Goal: Communication & Community: Answer question/provide support

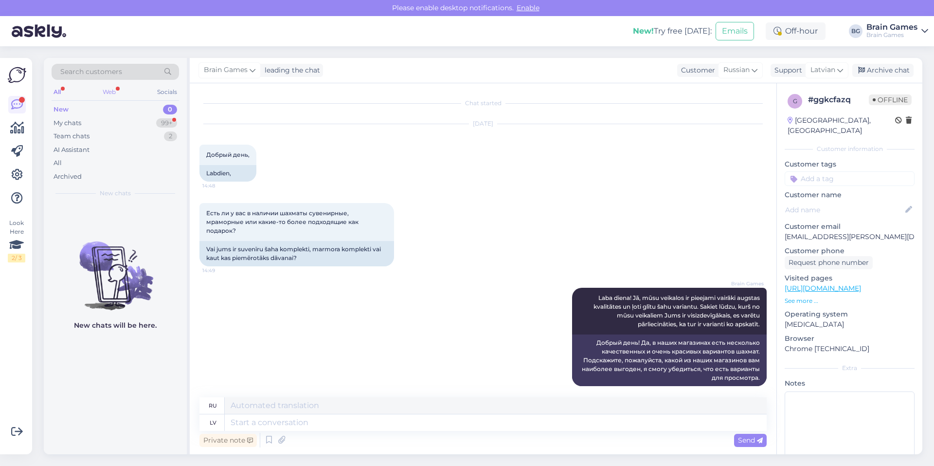
scroll to position [8, 0]
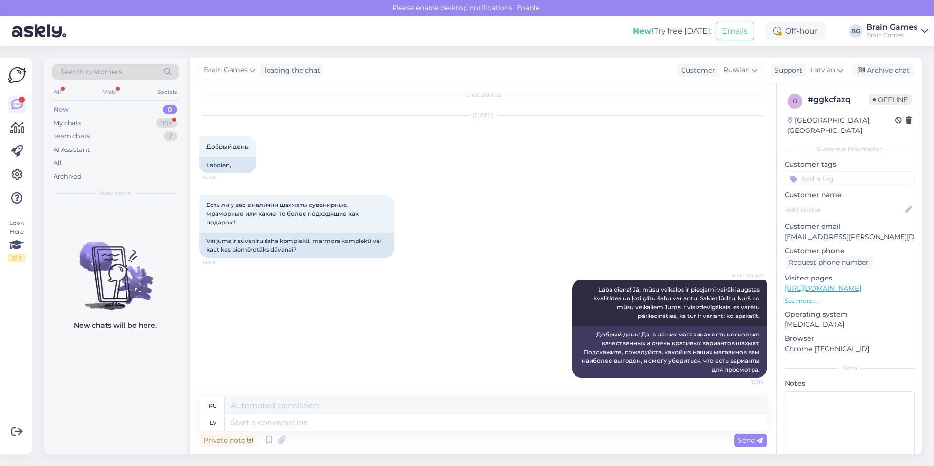
click at [112, 91] on div "Web" at bounding box center [109, 92] width 17 height 13
click at [117, 126] on div "My chats 99+" at bounding box center [116, 123] width 128 height 14
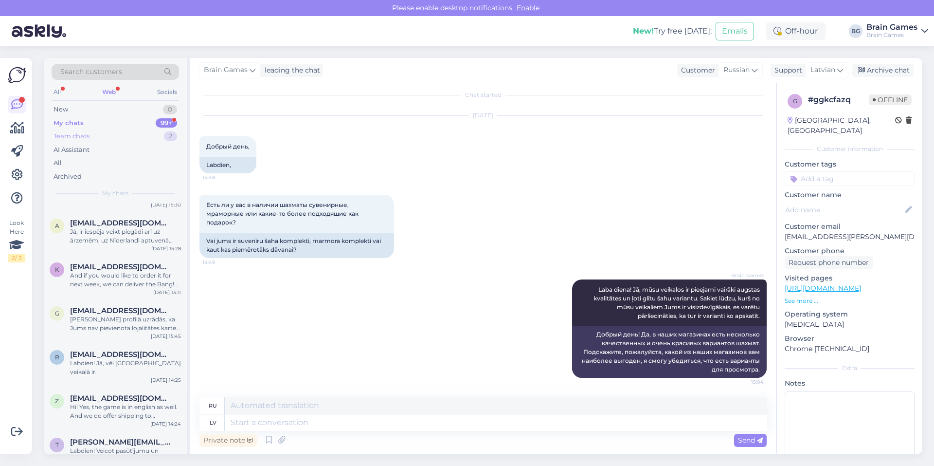
scroll to position [1363, 0]
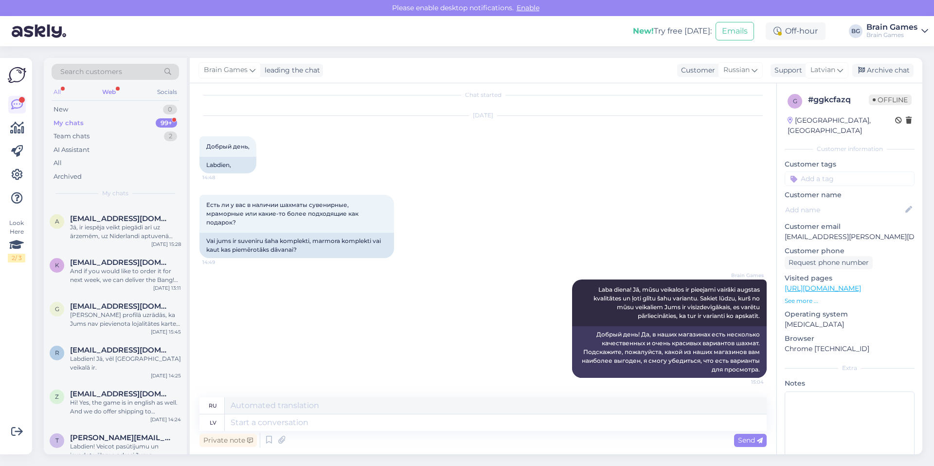
click at [60, 89] on div "All" at bounding box center [57, 92] width 11 height 13
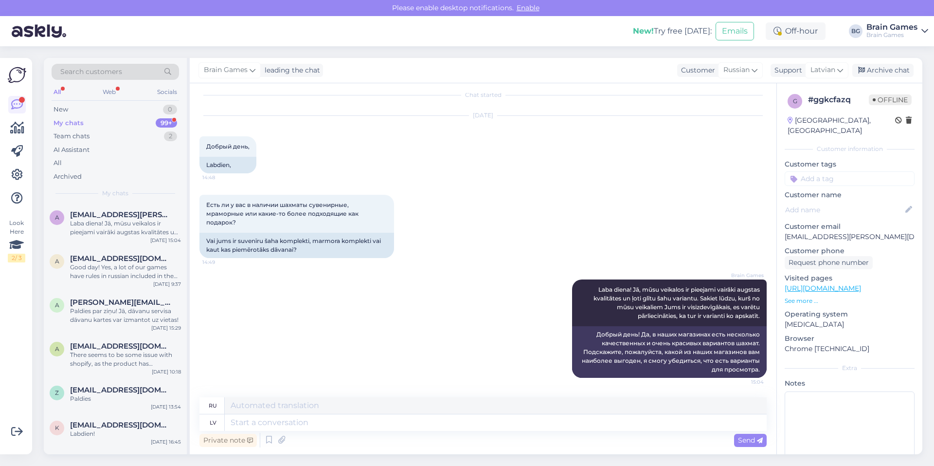
drag, startPoint x: 65, startPoint y: 93, endPoint x: 55, endPoint y: 91, distance: 10.5
click at [53, 90] on div "All" at bounding box center [57, 92] width 11 height 13
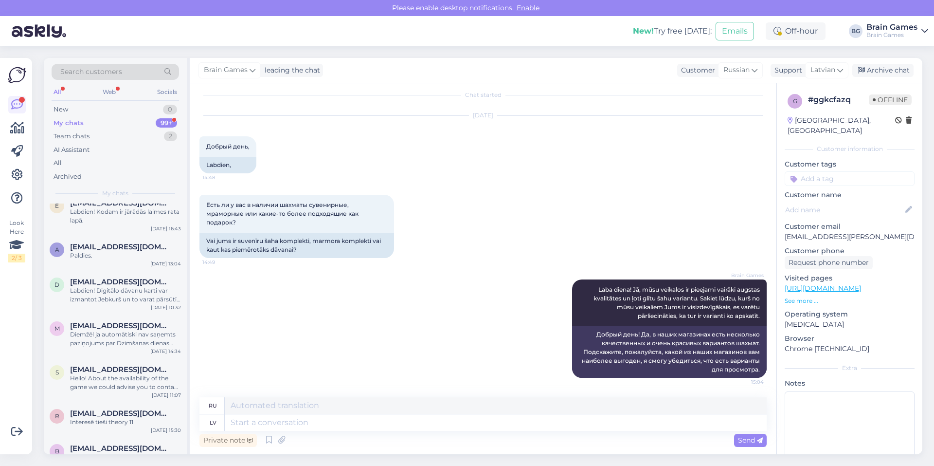
scroll to position [4964, 0]
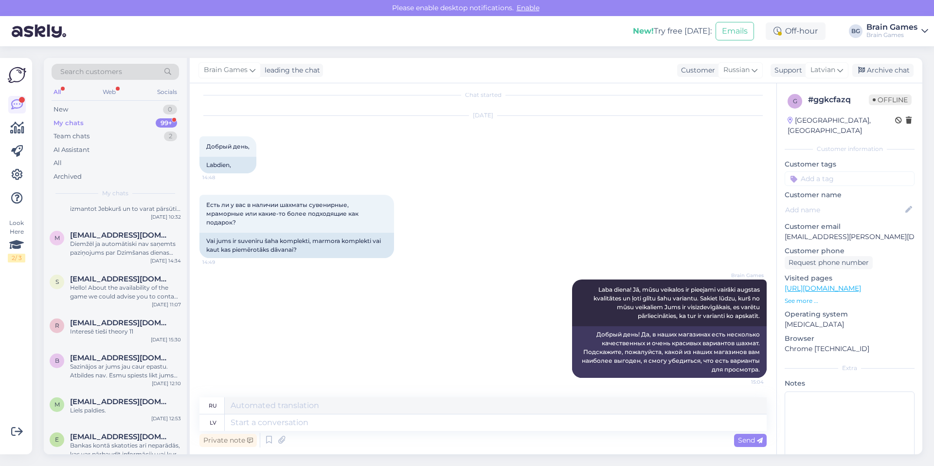
click at [170, 121] on div "99+" at bounding box center [166, 123] width 21 height 10
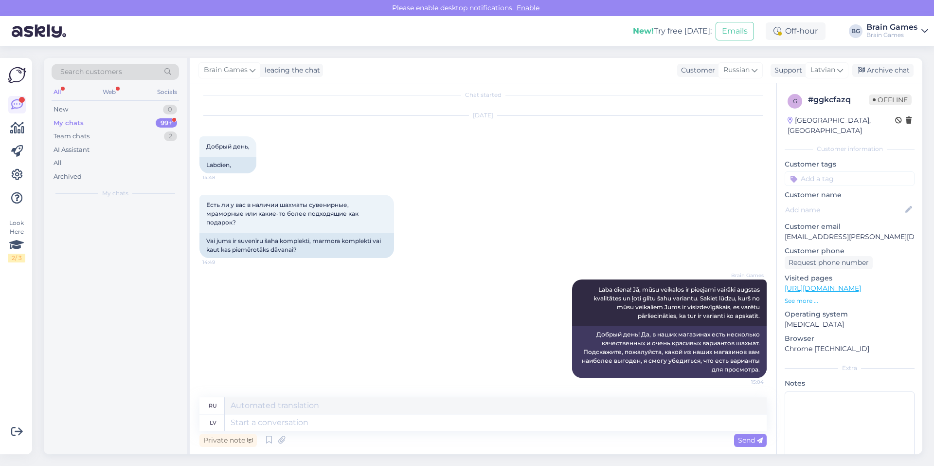
scroll to position [0, 0]
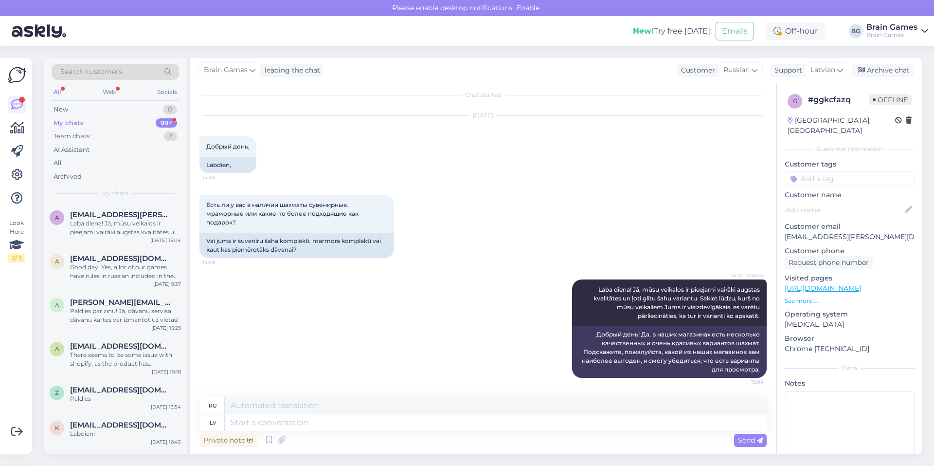
click at [171, 121] on div "99+" at bounding box center [166, 123] width 21 height 10
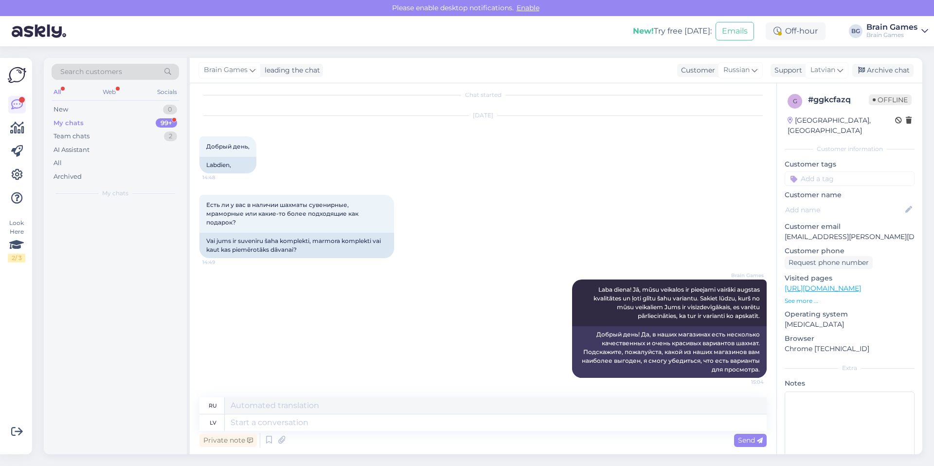
click at [171, 121] on div "99+" at bounding box center [166, 123] width 21 height 10
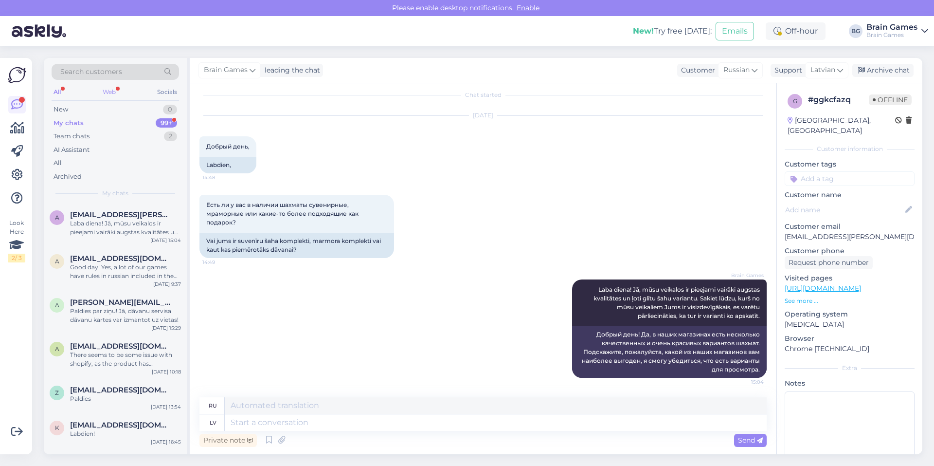
click at [118, 87] on div "Web" at bounding box center [109, 92] width 17 height 13
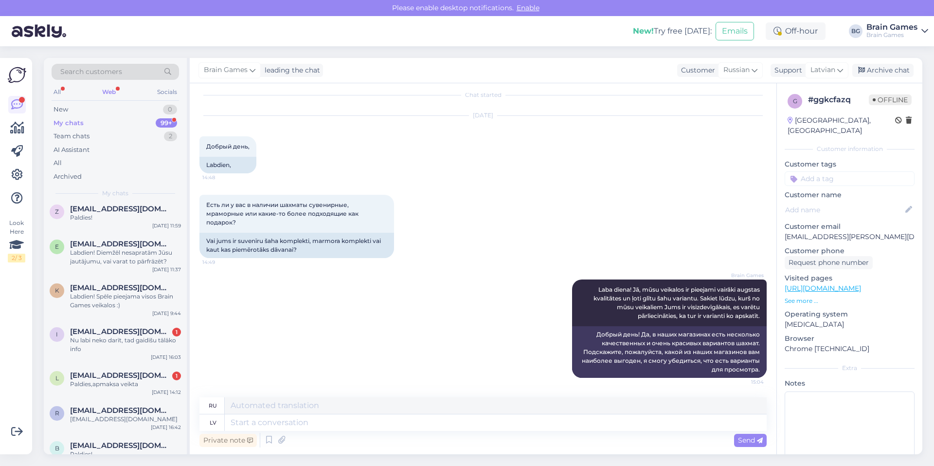
scroll to position [1849, 0]
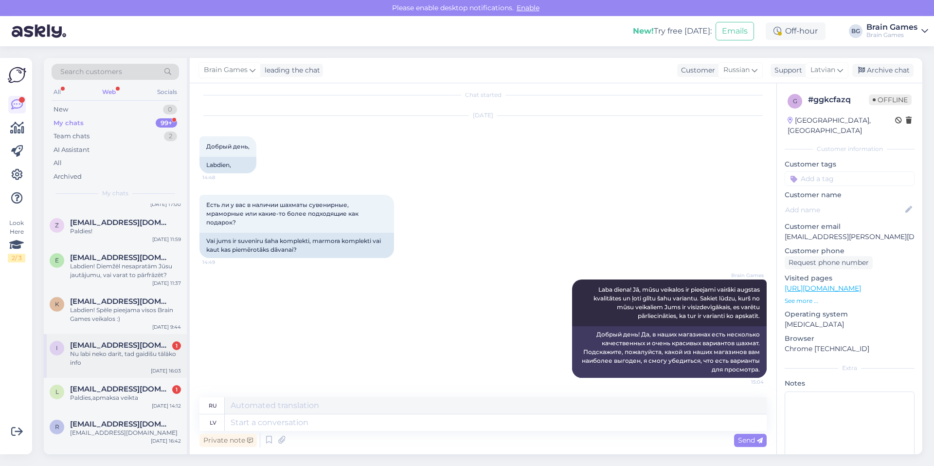
click at [125, 349] on div "Nu labi neko darīt, tad gaidīšu tālāko info" at bounding box center [125, 358] width 111 height 18
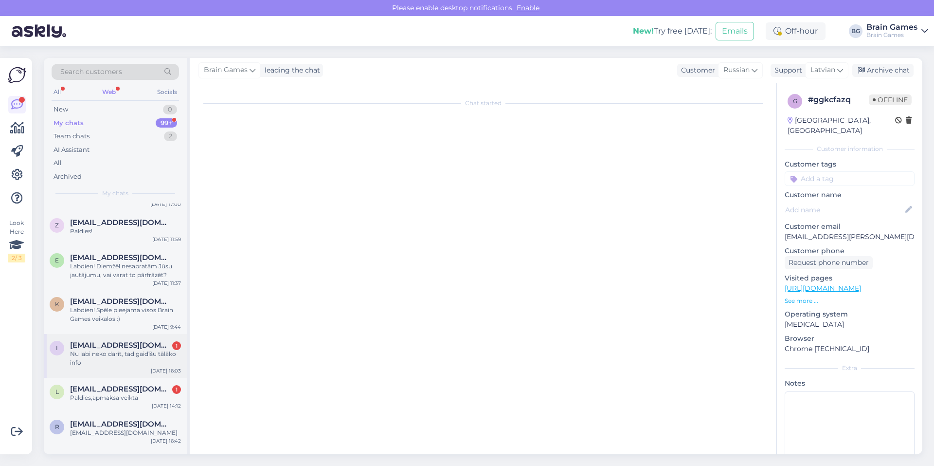
scroll to position [269, 0]
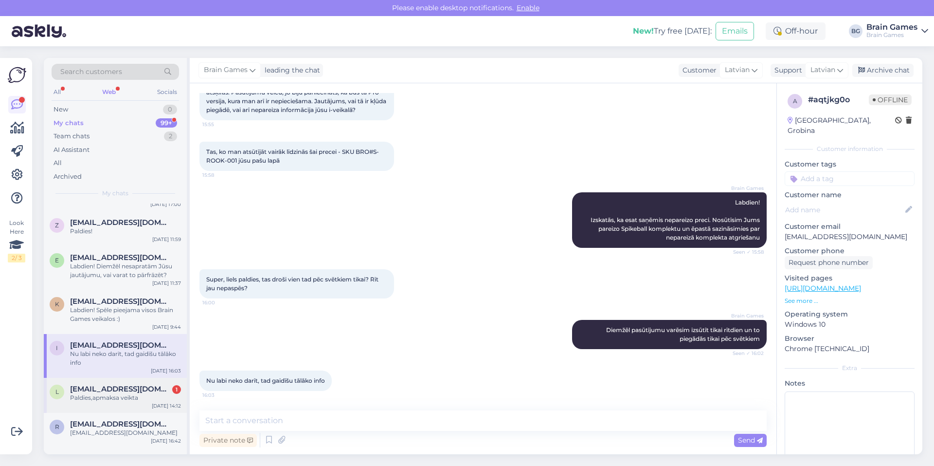
click at [113, 384] on span "[EMAIL_ADDRESS][DOMAIN_NAME]" at bounding box center [120, 388] width 101 height 9
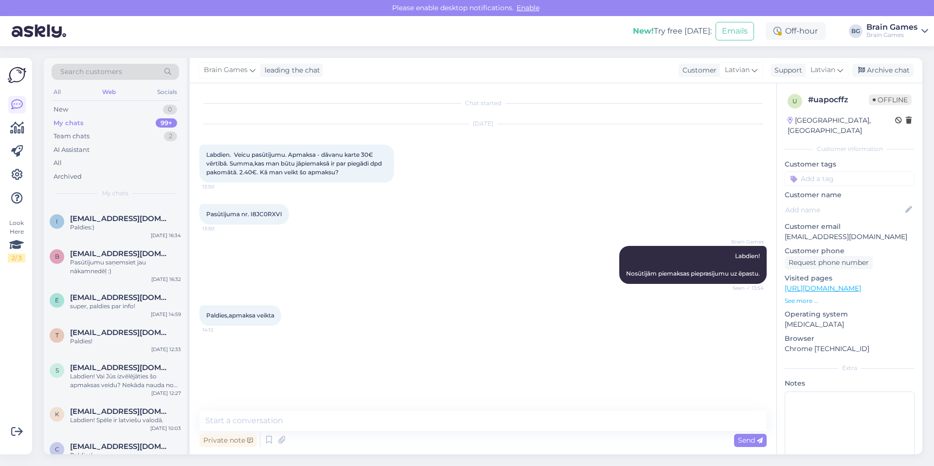
scroll to position [8079, 0]
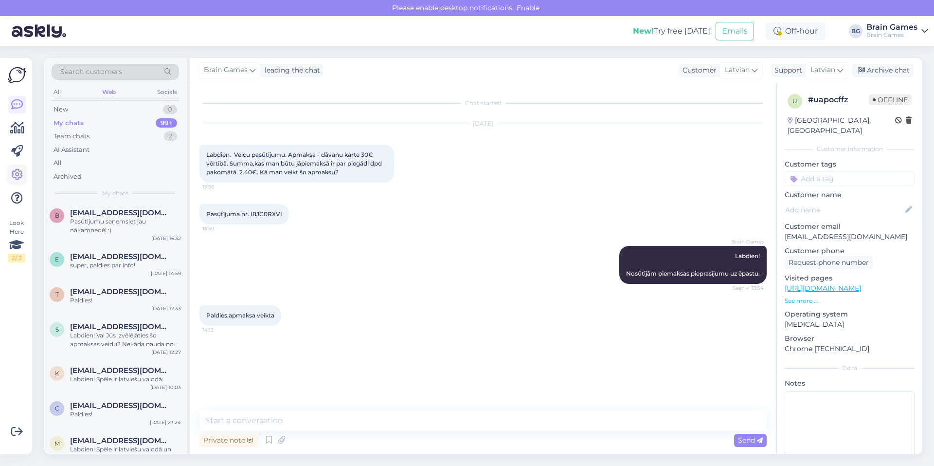
click at [11, 172] on link at bounding box center [17, 175] width 18 height 18
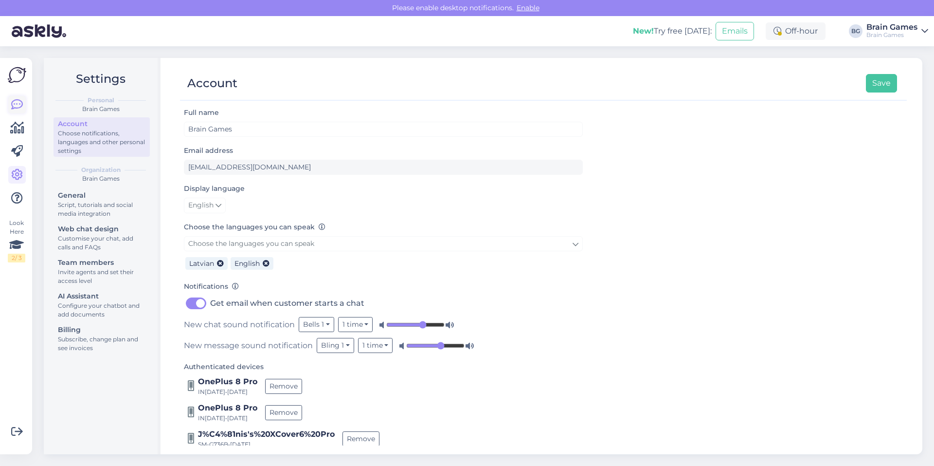
click at [17, 98] on link at bounding box center [17, 105] width 18 height 18
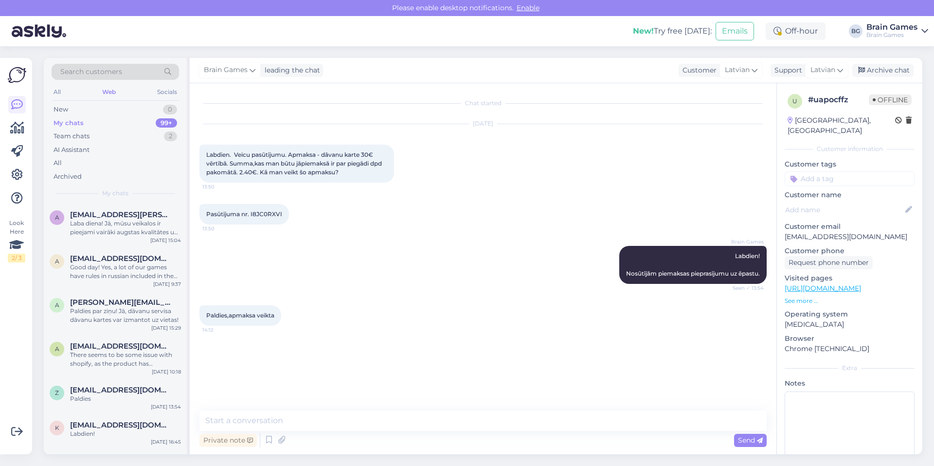
click at [126, 122] on div "My chats 99+" at bounding box center [116, 123] width 128 height 14
click at [64, 89] on div "All Web Socials" at bounding box center [116, 93] width 128 height 15
click at [51, 93] on div "Search customers All Web Socials New 0 My chats 99+ Team chats 2 AI Assistant A…" at bounding box center [115, 131] width 143 height 146
click at [49, 91] on div "Search customers All Web Socials New 0 My chats 99+ Team chats 2 AI Assistant A…" at bounding box center [115, 131] width 143 height 146
click at [52, 91] on div "Search customers All Web Socials New 0 My chats 99+ Team chats 2 AI Assistant A…" at bounding box center [115, 131] width 143 height 146
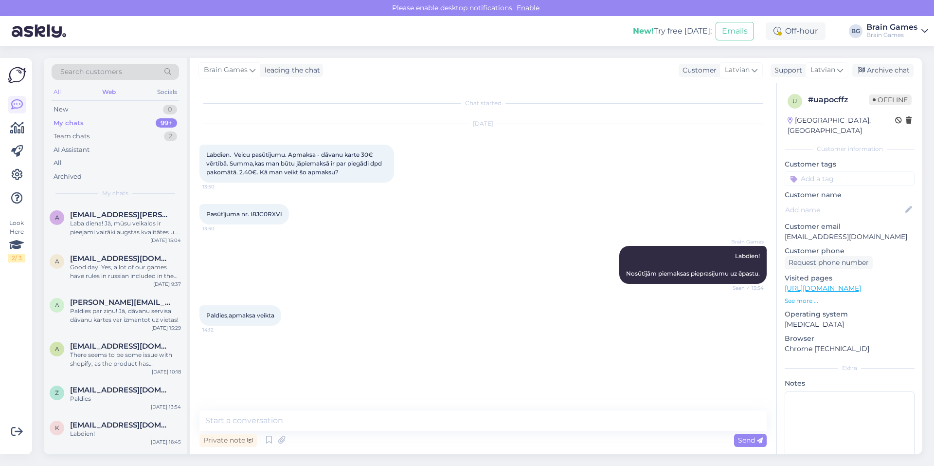
click at [57, 92] on div "All" at bounding box center [57, 92] width 11 height 13
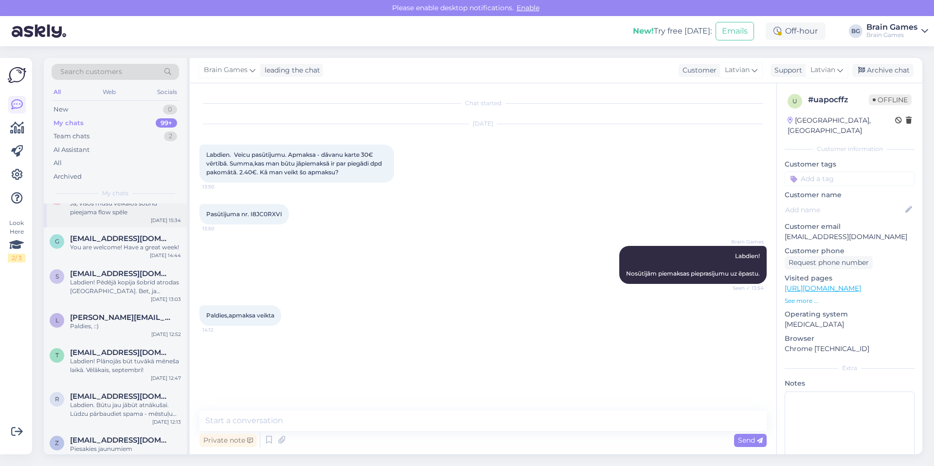
scroll to position [584, 0]
